Goal: Information Seeking & Learning: Learn about a topic

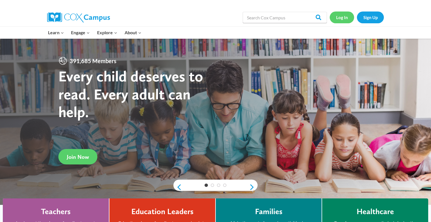
click at [342, 19] on link "Log In" at bounding box center [342, 18] width 24 height 12
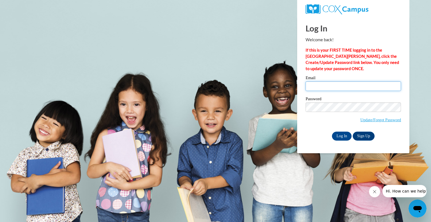
type input "rfeiereisen@kewaskumschools.org"
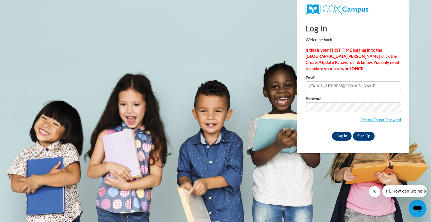
click at [342, 136] on input "Log In" at bounding box center [342, 136] width 20 height 9
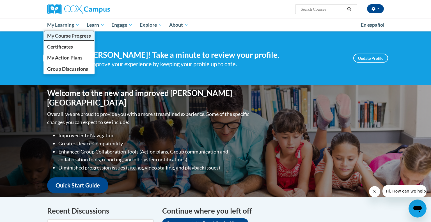
click at [70, 36] on span "My Course Progress" at bounding box center [69, 36] width 44 height 6
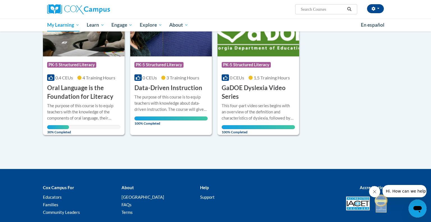
scroll to position [104, 0]
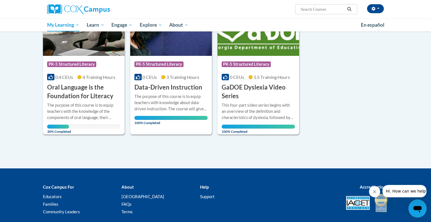
click at [98, 45] on img at bounding box center [84, 27] width 82 height 57
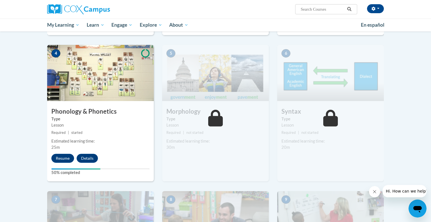
scroll to position [284, 0]
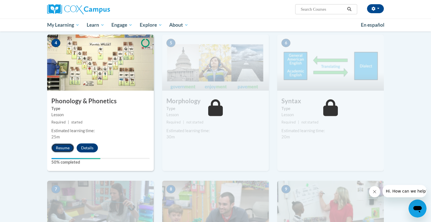
click at [63, 148] on button "Resume" at bounding box center [62, 147] width 23 height 9
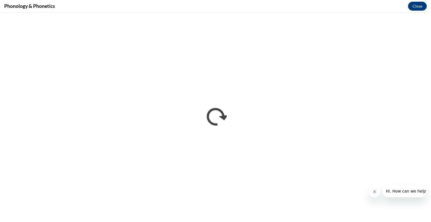
scroll to position [0, 0]
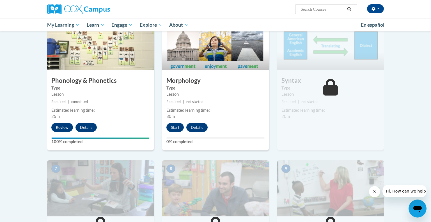
scroll to position [305, 0]
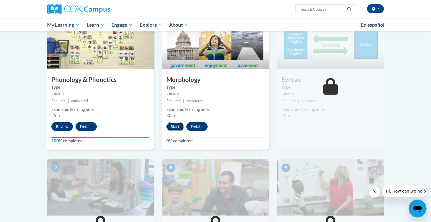
click at [174, 125] on button "Start" at bounding box center [174, 126] width 17 height 9
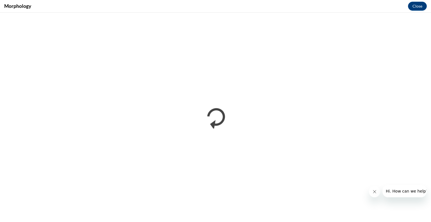
scroll to position [0, 0]
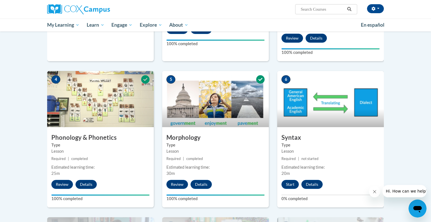
scroll to position [246, 0]
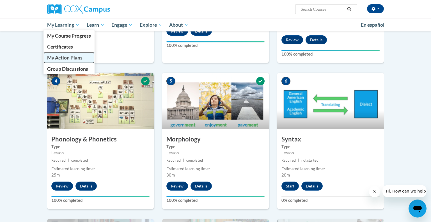
click at [67, 60] on span "My Action Plans" at bounding box center [64, 58] width 35 height 6
